Goal: Information Seeking & Learning: Find specific fact

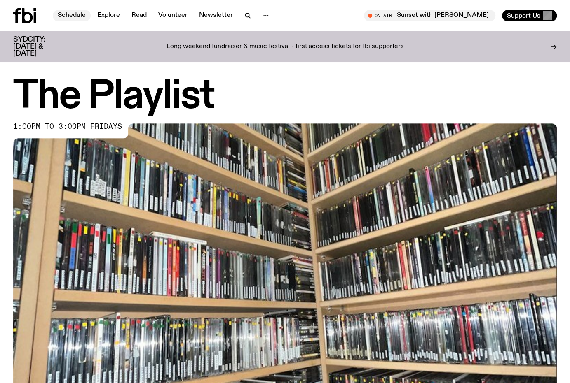
click at [73, 14] on link "Schedule" at bounding box center [72, 16] width 38 height 12
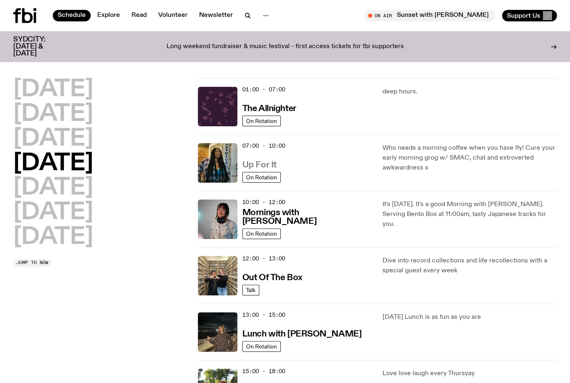
click at [262, 163] on h3 "Up For It" at bounding box center [259, 165] width 34 height 9
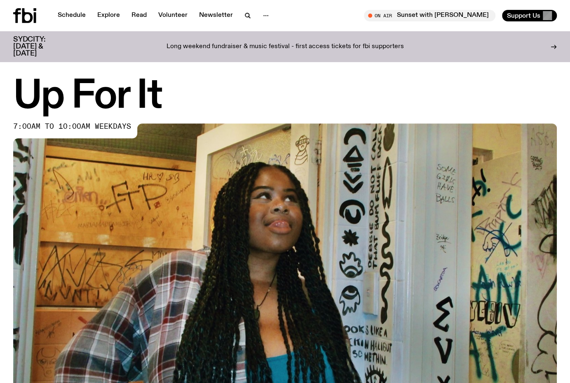
click at [278, 103] on h1 "Up For It" at bounding box center [284, 96] width 543 height 37
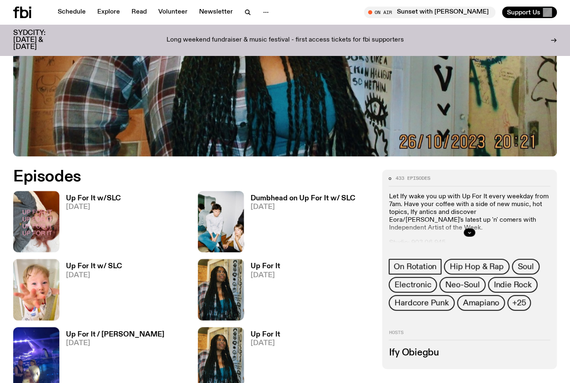
scroll to position [297, 0]
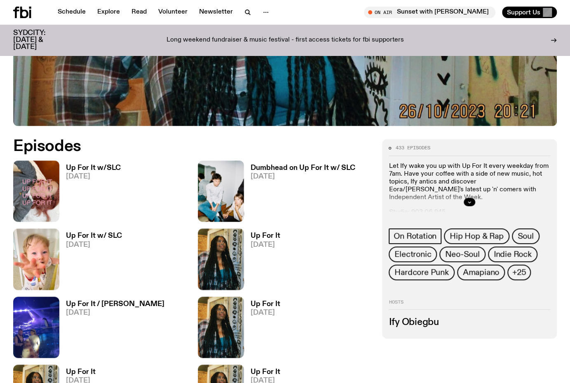
click at [85, 167] on h3 "Up For It w/SLC" at bounding box center [93, 168] width 55 height 7
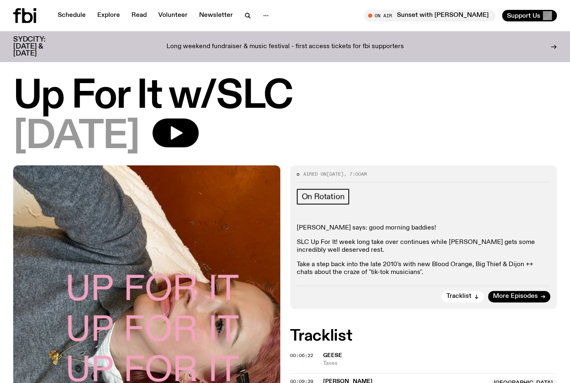
click at [401, 336] on h2 "Tracklist" at bounding box center [423, 336] width 267 height 15
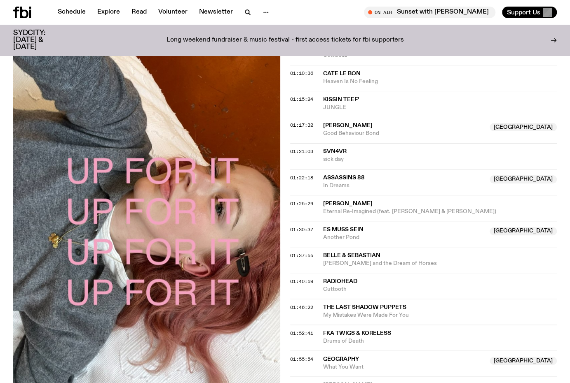
scroll to position [692, 0]
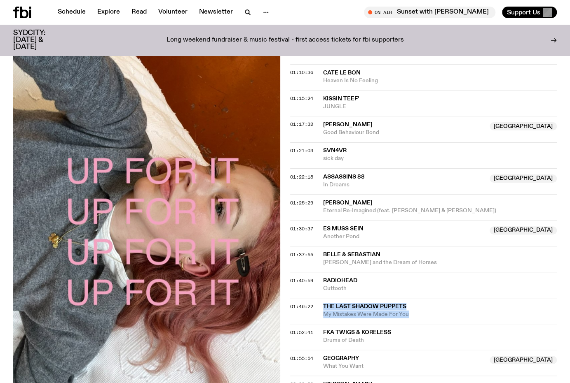
drag, startPoint x: 323, startPoint y: 298, endPoint x: 414, endPoint y: 313, distance: 92.7
click at [414, 324] on div "01:46:22 The Last Shadow Puppets My Mistakes Were Made For You" at bounding box center [423, 337] width 267 height 26
